Goal: Information Seeking & Learning: Find specific fact

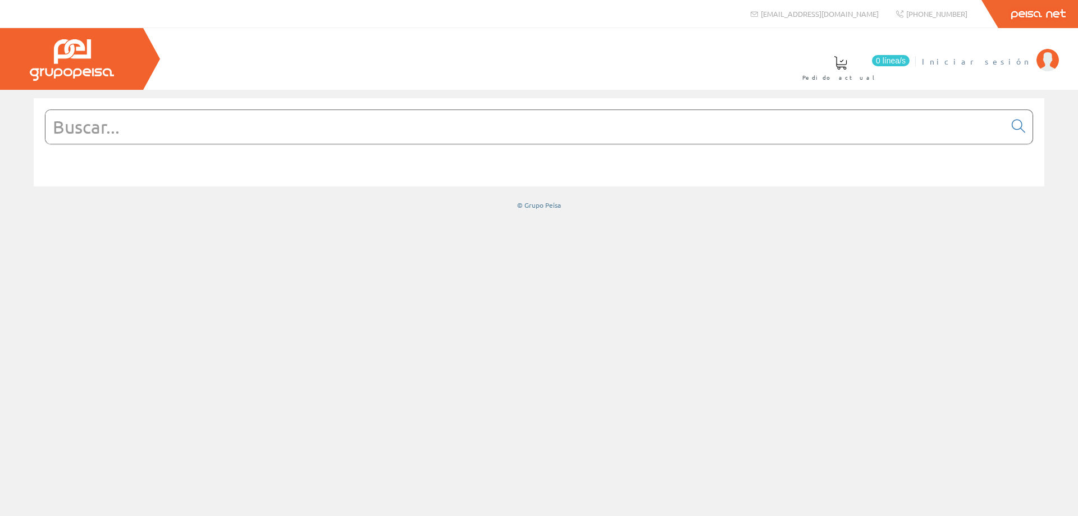
click at [1012, 56] on span "Iniciar sesión" at bounding box center [976, 61] width 109 height 11
click at [165, 127] on input "text" at bounding box center [525, 127] width 960 height 34
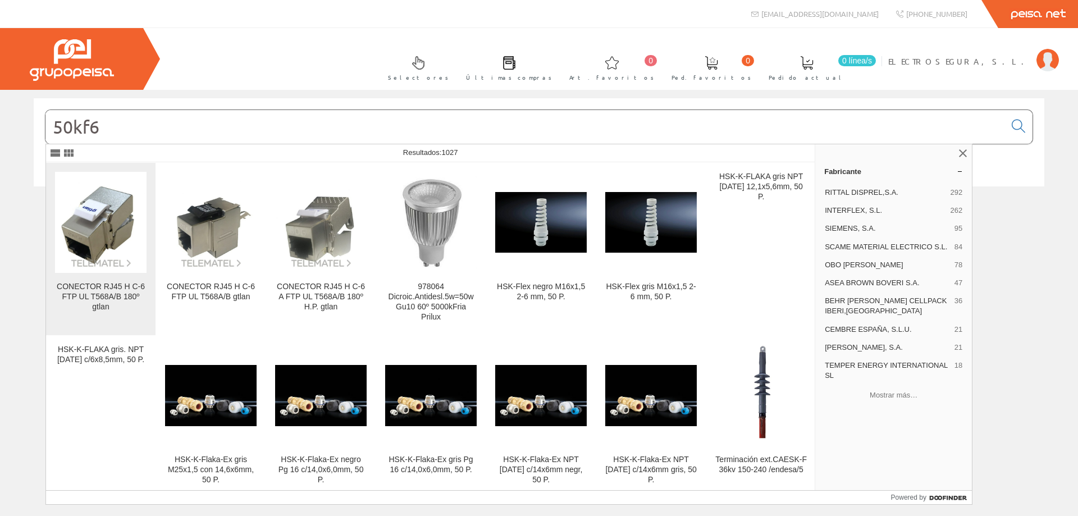
type input "50kf6"
click at [102, 247] on img at bounding box center [101, 222] width 92 height 92
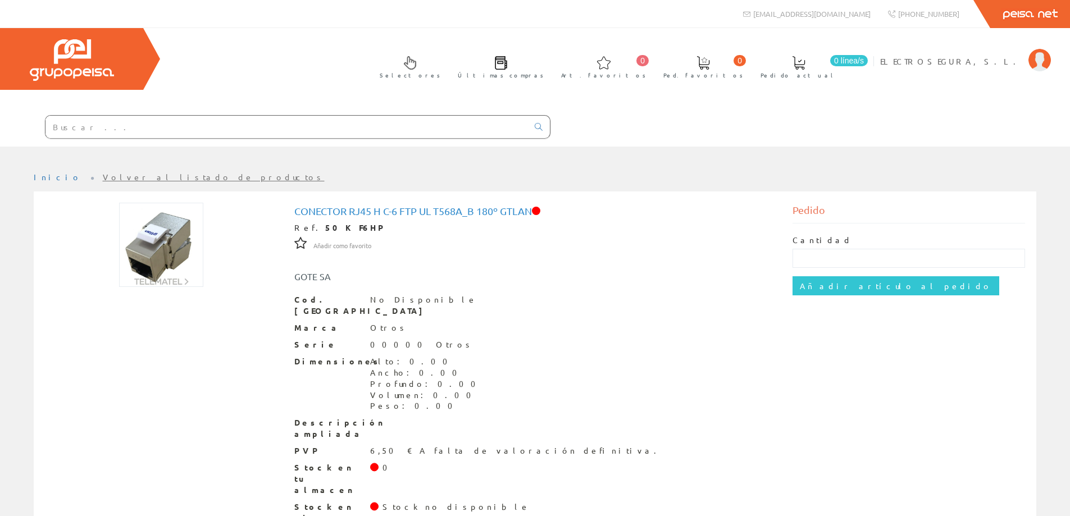
click at [451, 48] on div "Selectores Últimas compras 0 0" at bounding box center [535, 87] width 1070 height 119
click at [295, 57] on div "Selectores Últimas compras 0 0" at bounding box center [535, 87] width 1070 height 119
click at [154, 125] on input "text" at bounding box center [286, 127] width 482 height 22
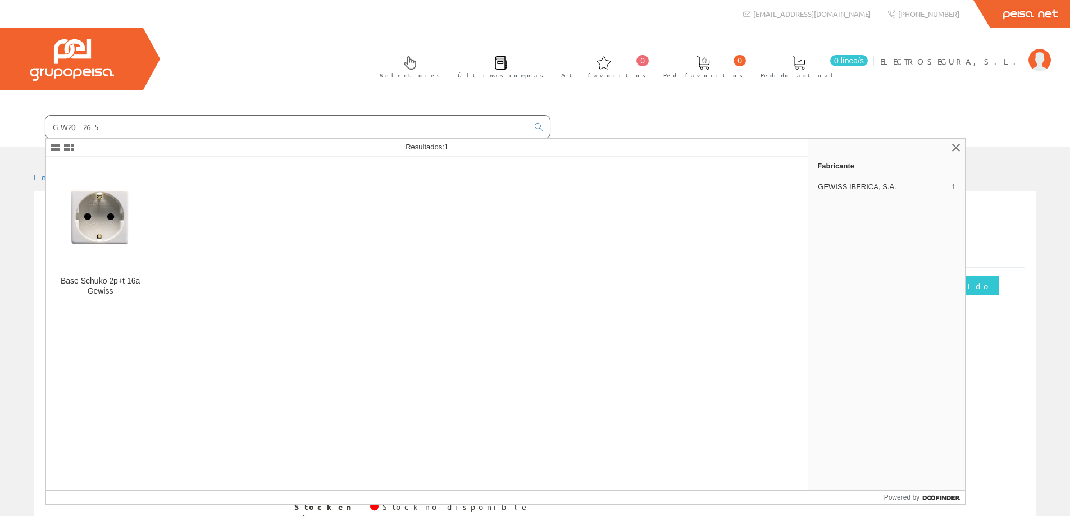
type input "GW20265"
click at [99, 235] on img at bounding box center [100, 216] width 69 height 85
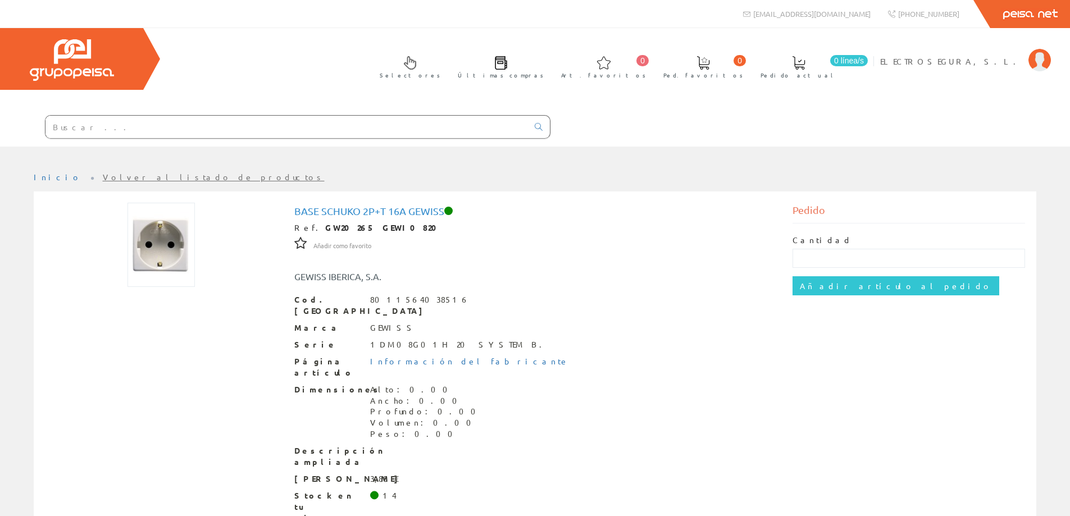
click at [579, 384] on div "Dimensiones Alto: 0.00 Ancho: 0.00 Profundo: 0.00 Volumen: 0.00 Peso: 0.00" at bounding box center [535, 412] width 482 height 56
click at [149, 117] on input "text" at bounding box center [286, 127] width 482 height 22
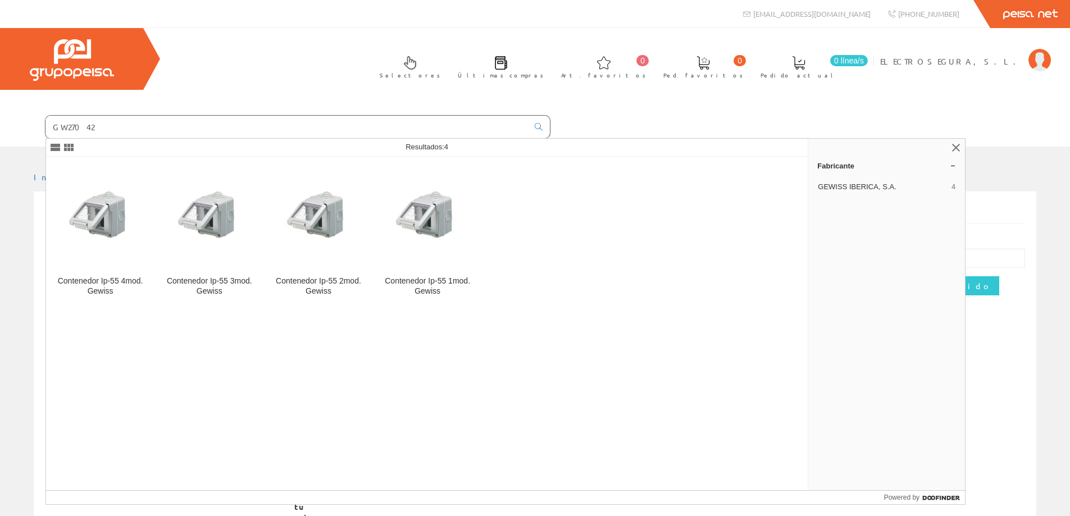
type input "GW27042"
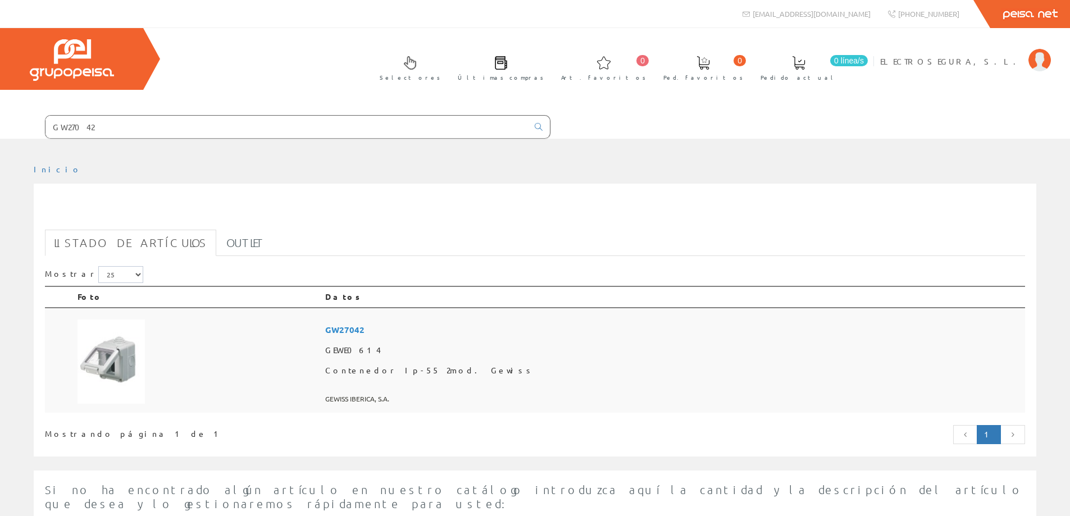
click at [475, 339] on span "GW27042" at bounding box center [672, 330] width 695 height 21
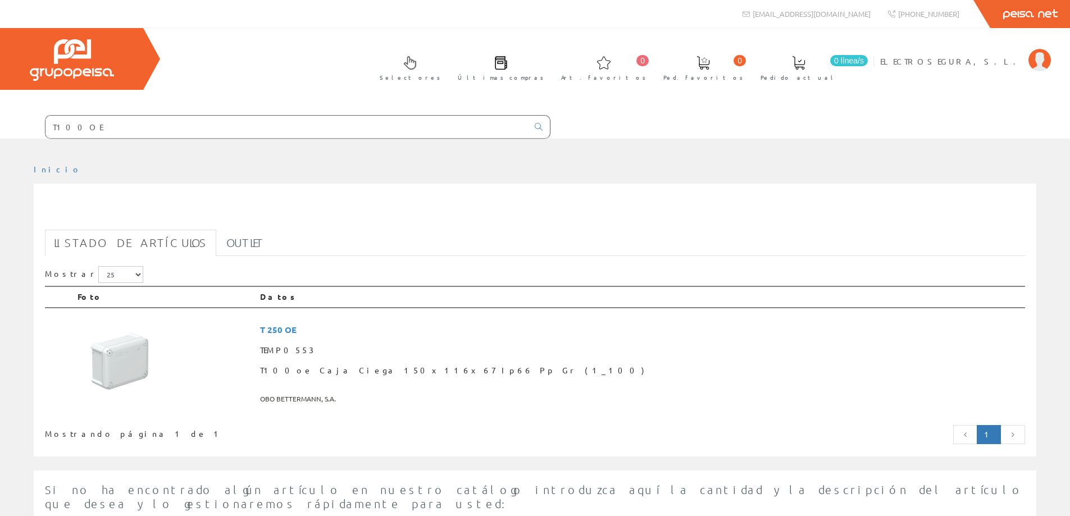
click at [85, 131] on input "T100OE" at bounding box center [286, 127] width 482 height 22
click at [72, 124] on input "T100OE" at bounding box center [286, 127] width 482 height 22
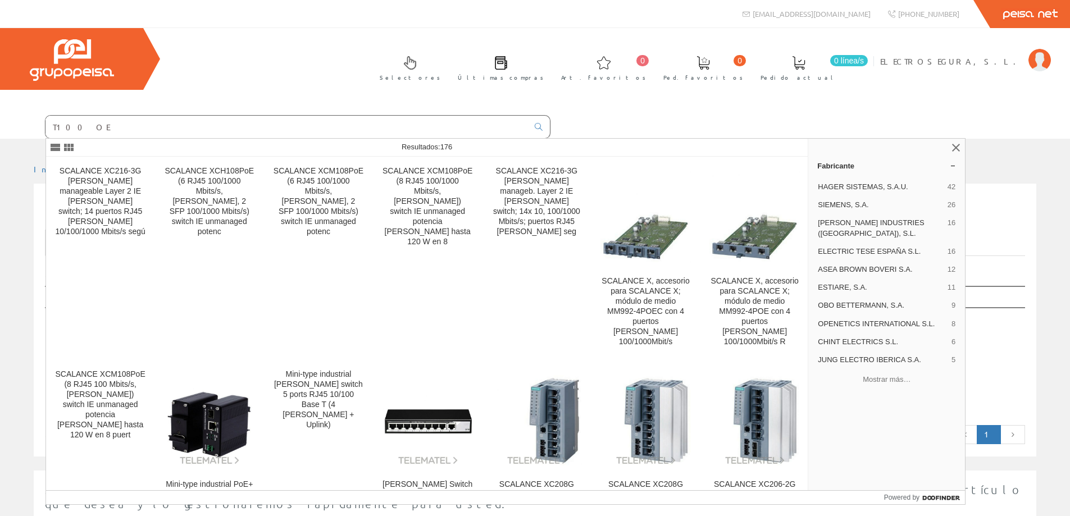
type input "T100 OE"
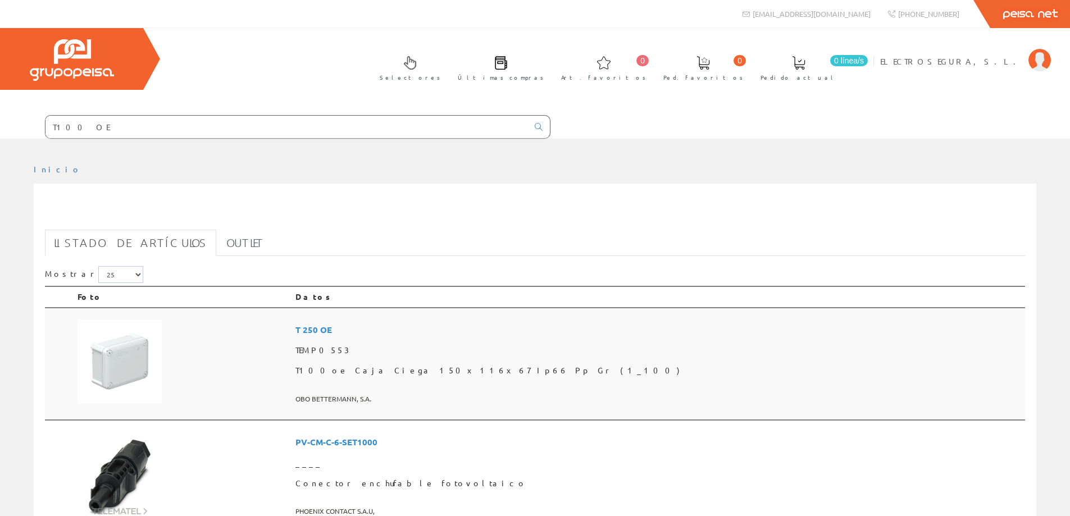
click at [462, 373] on span "T100oe Caja Ciega 150x116x67 Ip66 Pp Gr (1_100)" at bounding box center [657, 371] width 725 height 20
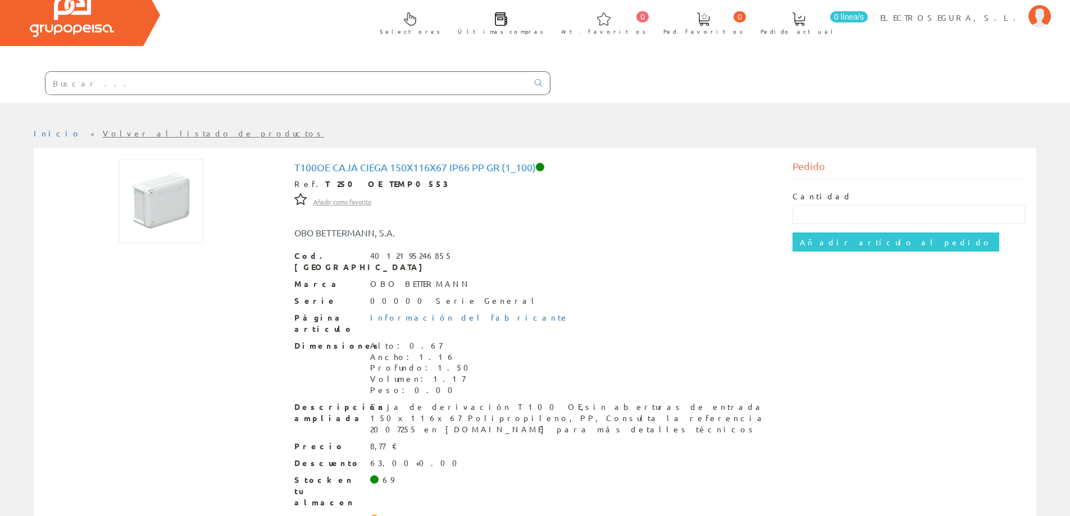
scroll to position [56, 0]
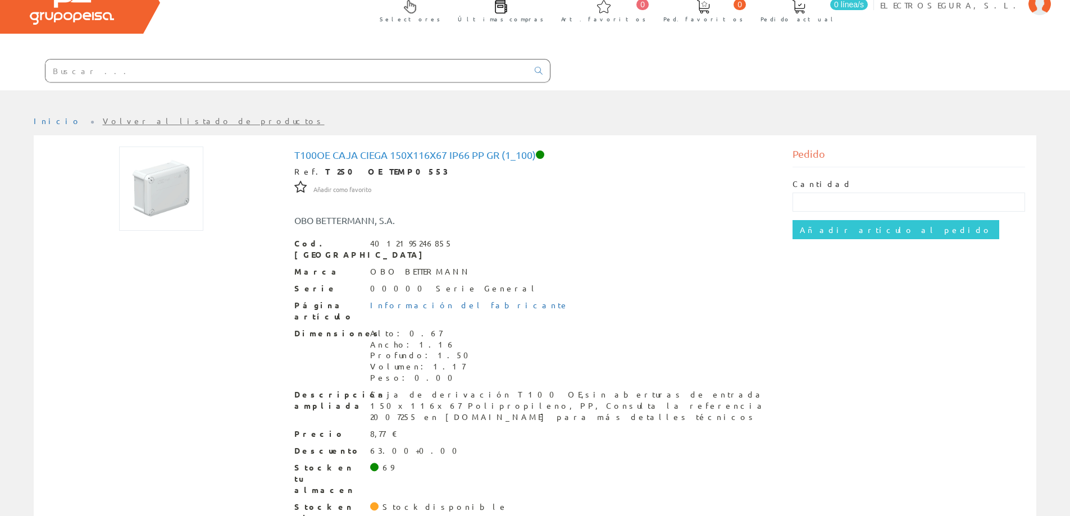
click at [196, 67] on input "text" at bounding box center [286, 71] width 482 height 22
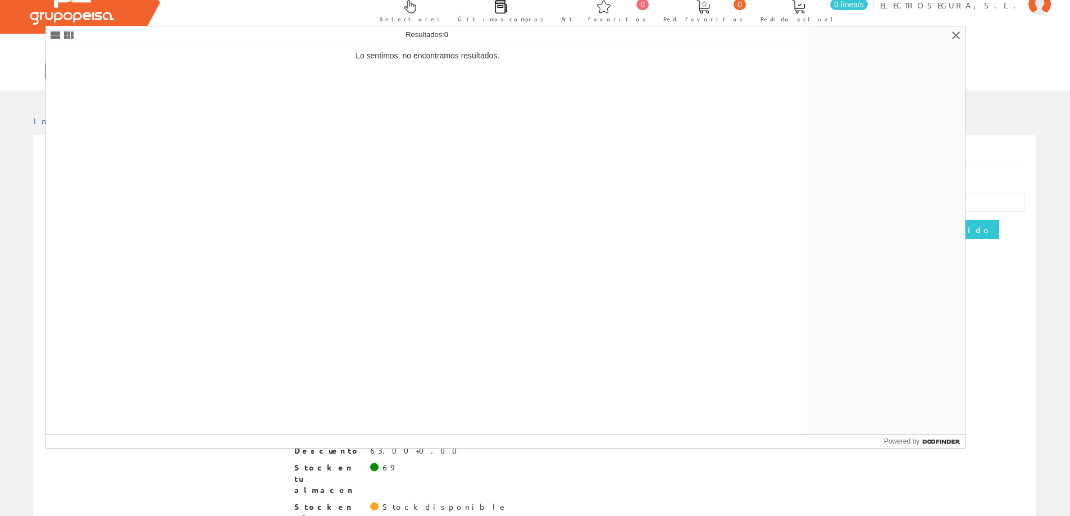
type input "2007755"
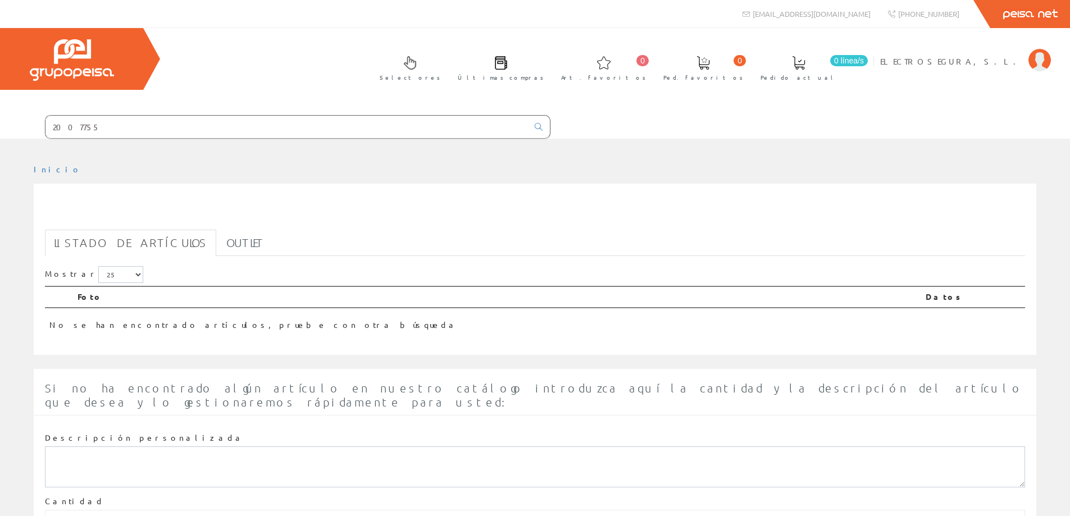
click at [70, 129] on input "2007755" at bounding box center [286, 127] width 482 height 22
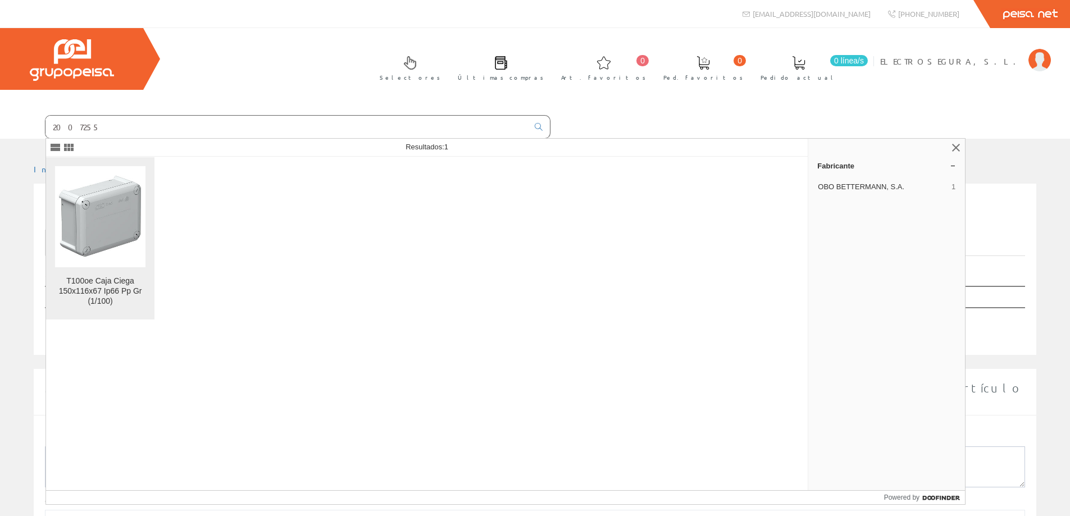
type input "2007255"
click at [80, 236] on img at bounding box center [100, 217] width 90 height 86
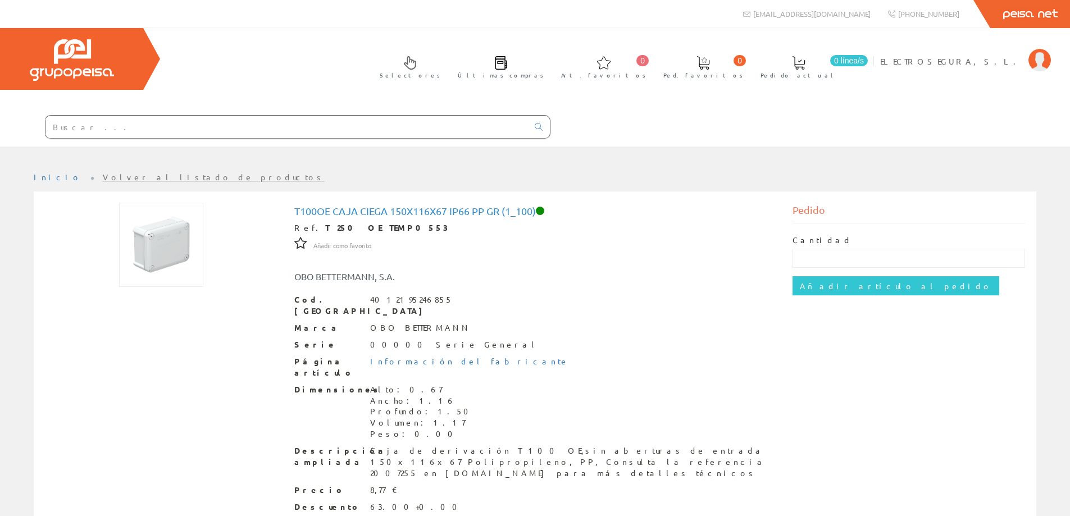
click at [144, 129] on input "text" at bounding box center [286, 127] width 482 height 22
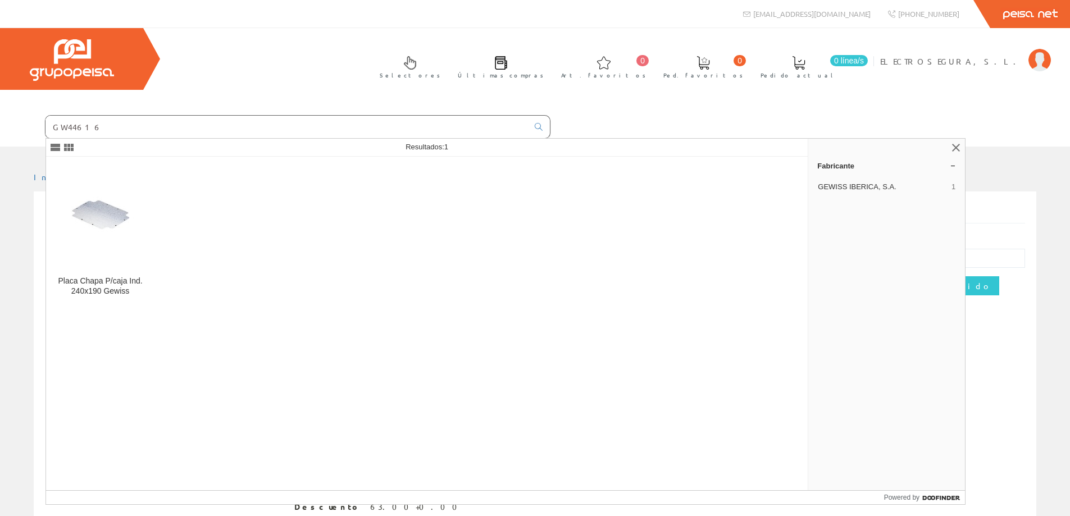
type input "GW44616"
click at [82, 218] on img at bounding box center [100, 216] width 68 height 85
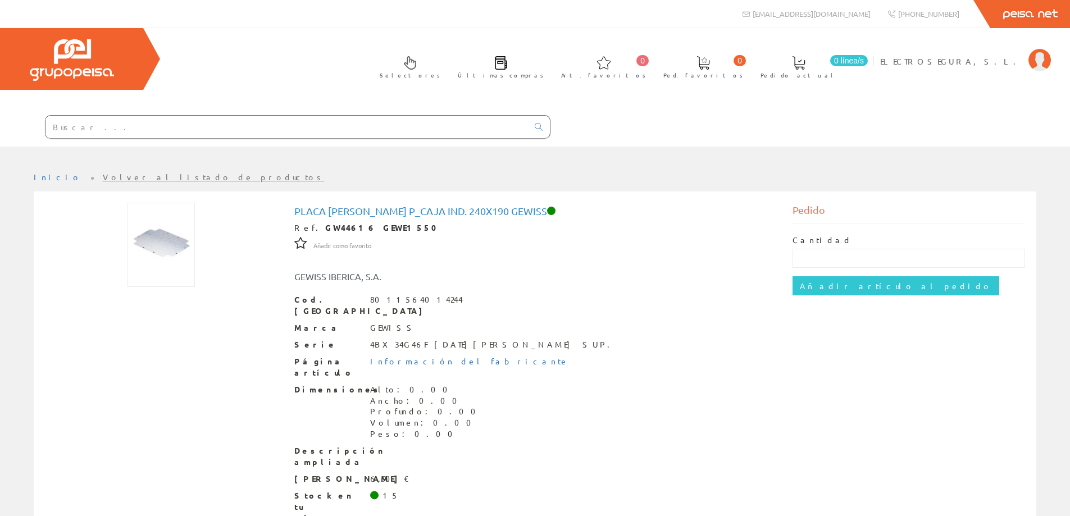
click at [247, 400] on div "Placa Chapa P_caja Ind. 240x190 Gewiss Ref. GW44616 GEWE1550 Añadir como favori…" at bounding box center [535, 386] width 997 height 366
click at [568, 386] on div "Dimensiones Alto: 0.00 Ancho: 0.00 Profundo: 0.00 Volumen: 0.00 Peso: 0.00" at bounding box center [535, 412] width 482 height 56
click at [91, 126] on input "text" at bounding box center [286, 127] width 482 height 22
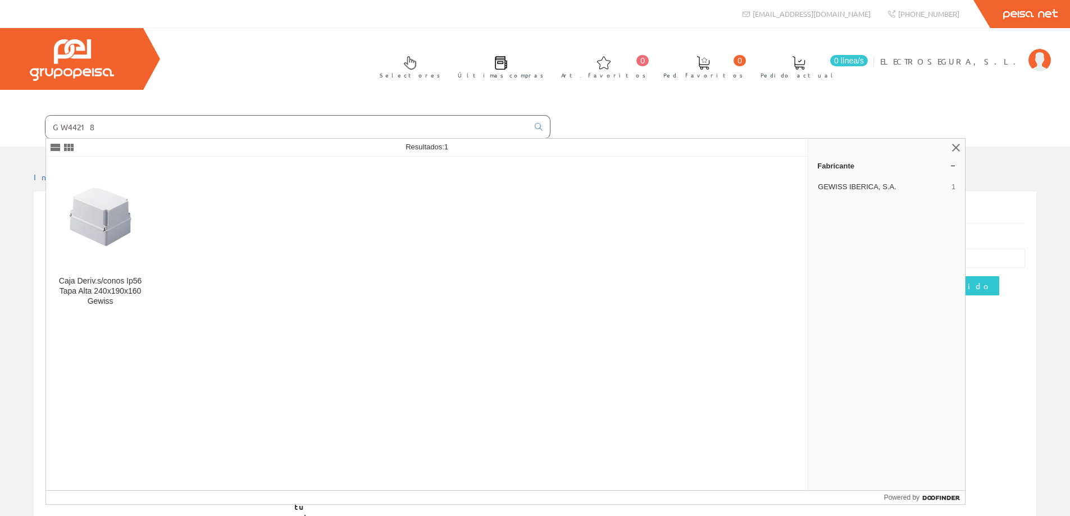
type input "GW44218"
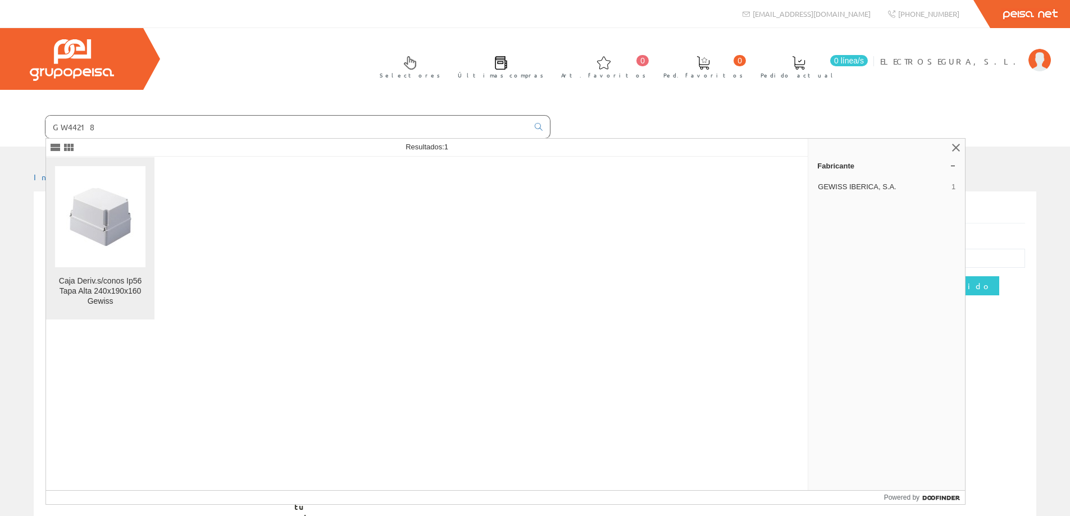
click at [97, 239] on figure at bounding box center [100, 216] width 90 height 101
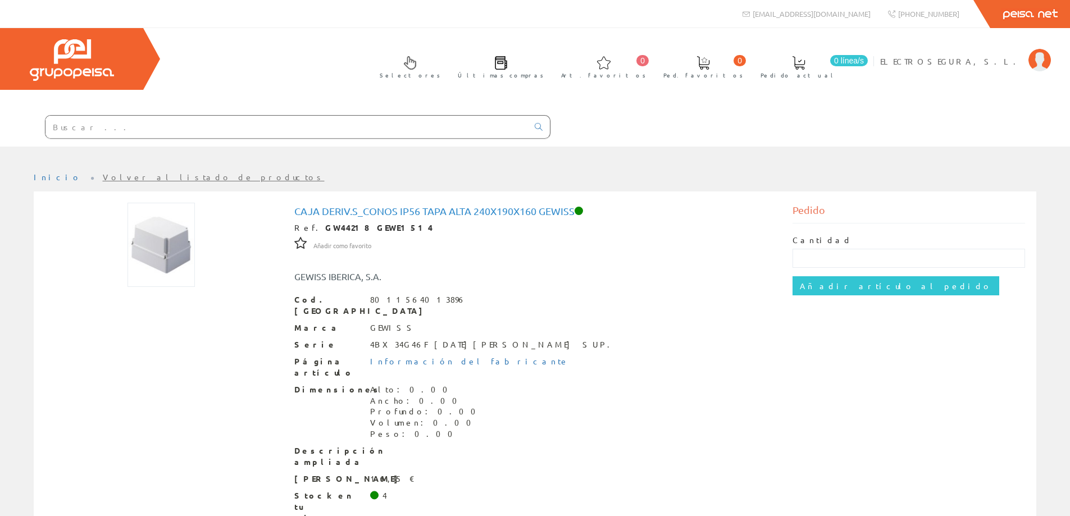
scroll to position [39, 0]
